Goal: Task Accomplishment & Management: Use online tool/utility

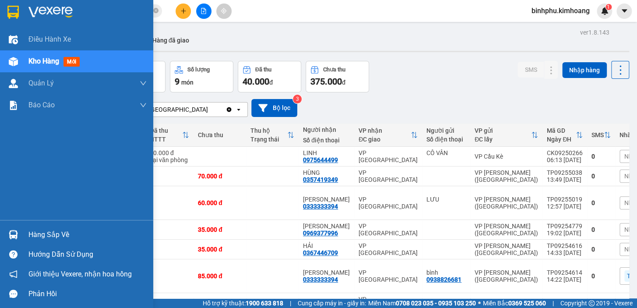
click at [72, 227] on div "Hàng sắp về" at bounding box center [76, 235] width 153 height 20
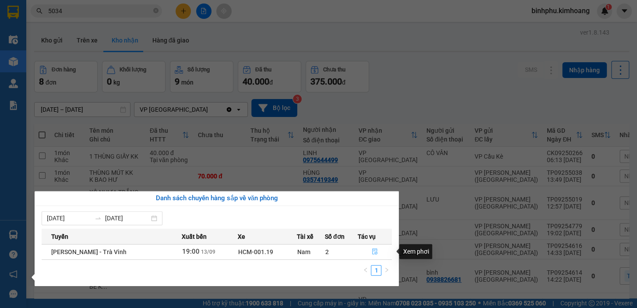
click at [373, 248] on button "button" at bounding box center [375, 252] width 34 height 14
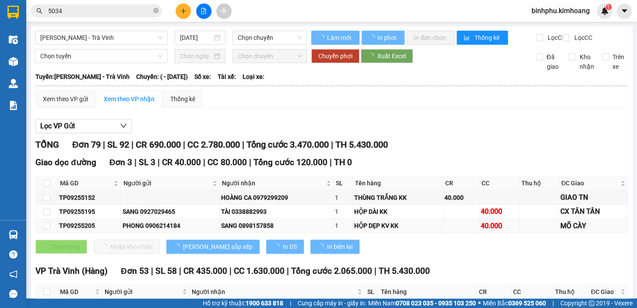
type input "[DATE]"
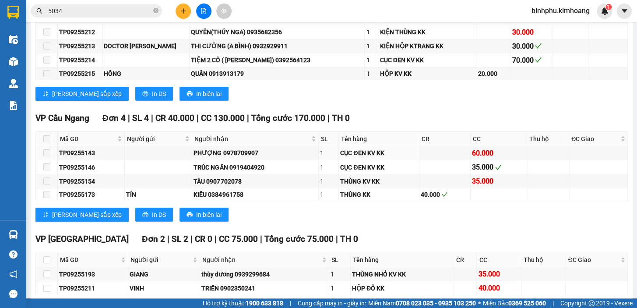
scroll to position [995, 0]
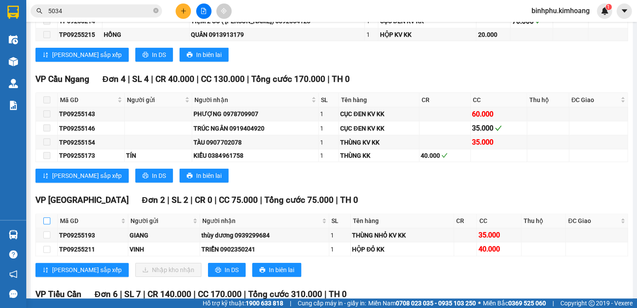
click at [48, 223] on input "checkbox" at bounding box center [46, 220] width 7 height 7
checkbox input "true"
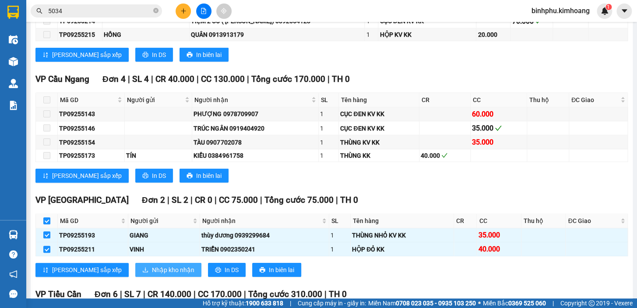
click at [152, 271] on span "Nhập kho nhận" at bounding box center [173, 270] width 42 height 10
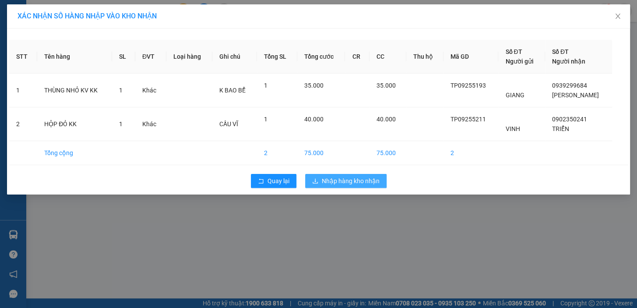
click at [338, 178] on span "Nhập hàng kho nhận" at bounding box center [351, 181] width 58 height 10
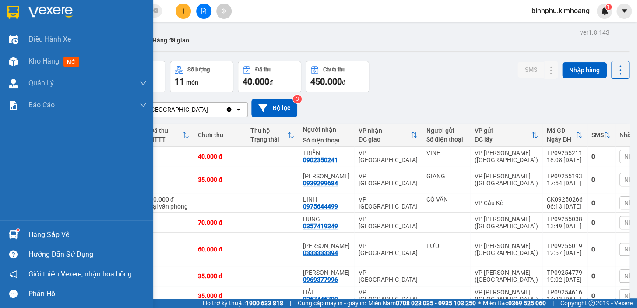
click at [23, 234] on div "Hàng sắp về" at bounding box center [76, 235] width 153 height 20
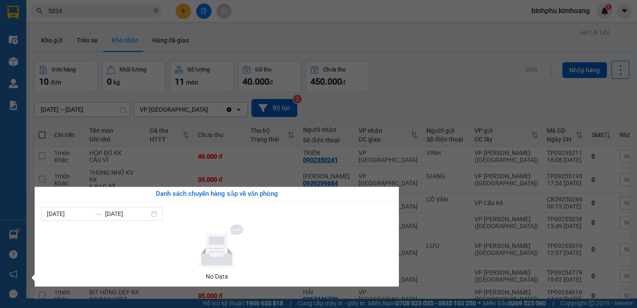
click at [250, 255] on icon at bounding box center [217, 246] width 81 height 44
click at [454, 66] on section "Kết quả tìm kiếm ( 384 ) Bộ lọc Mã ĐH Trạng thái Món hàng Thu hộ Tổng cước Chưa…" at bounding box center [318, 154] width 637 height 308
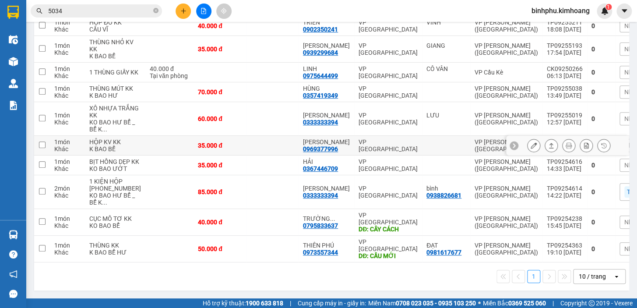
scroll to position [154, 0]
click at [122, 12] on input "5034" at bounding box center [99, 11] width 103 height 10
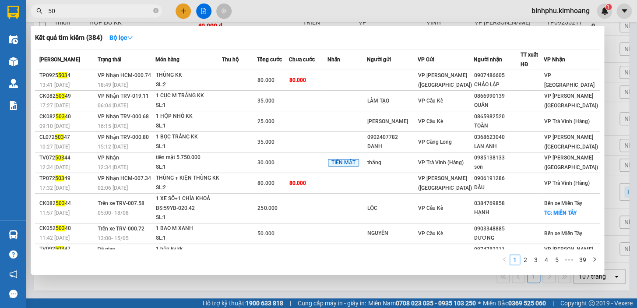
type input "5"
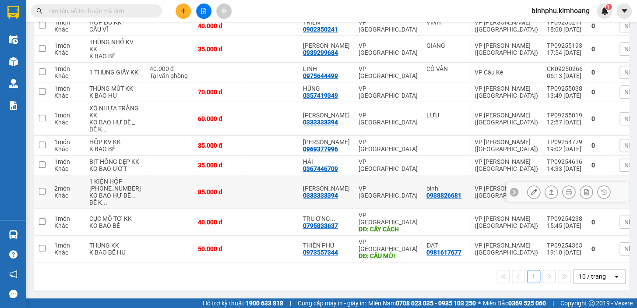
scroll to position [114, 0]
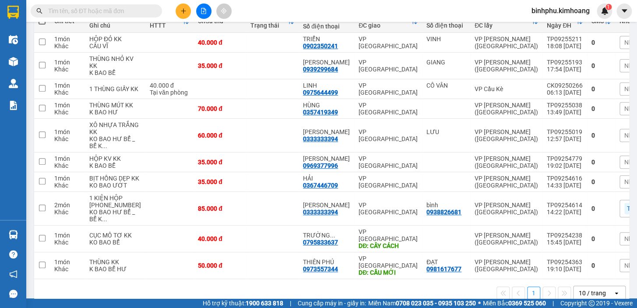
click at [105, 10] on input "text" at bounding box center [99, 11] width 103 height 10
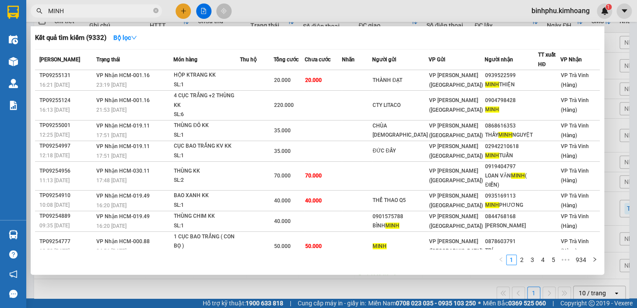
type input "MINH"
